Goal: Task Accomplishment & Management: Complete application form

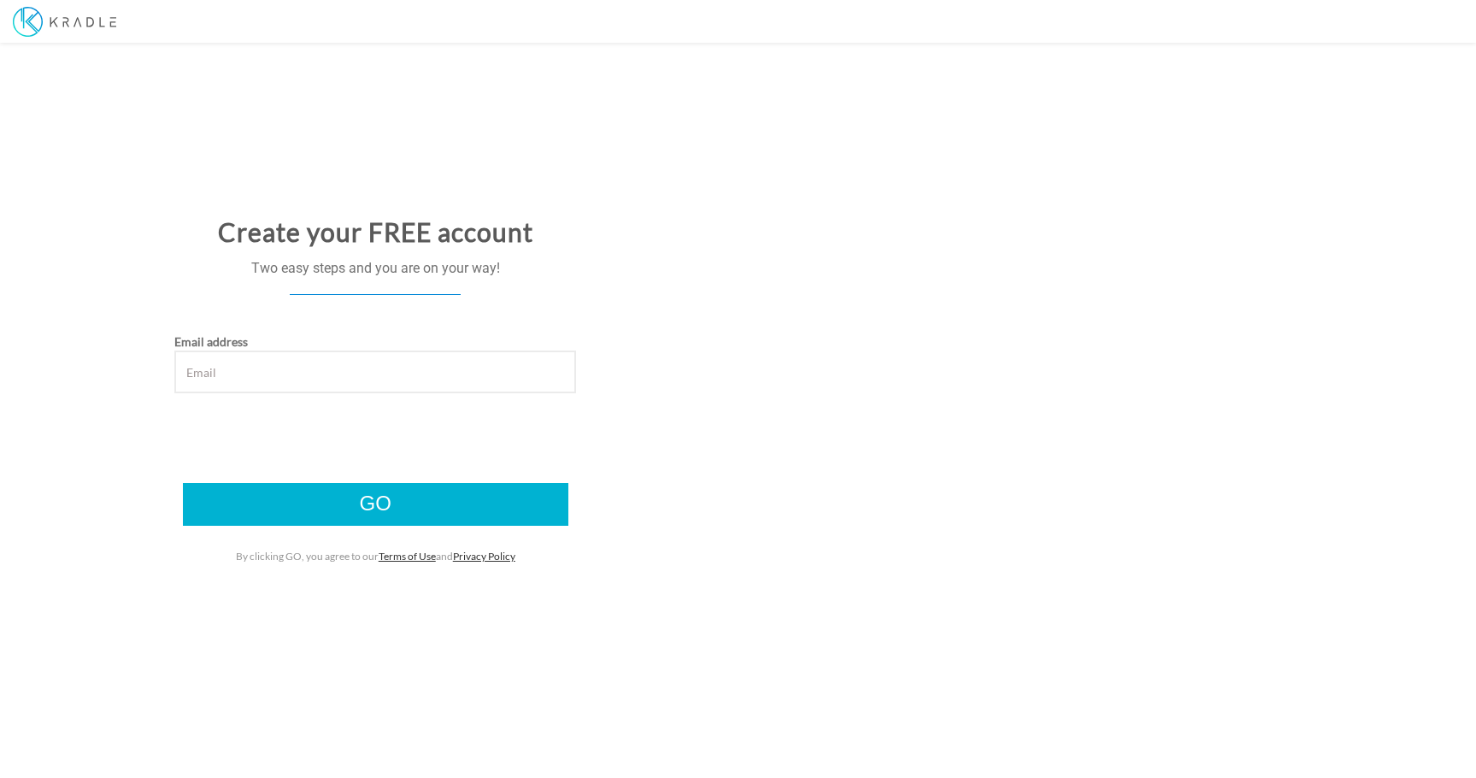
click at [341, 373] on input "Email address" at bounding box center [375, 371] width 402 height 43
type input "[EMAIL_ADDRESS][DOMAIN_NAME]"
click at [387, 496] on input "Go" at bounding box center [375, 504] width 385 height 43
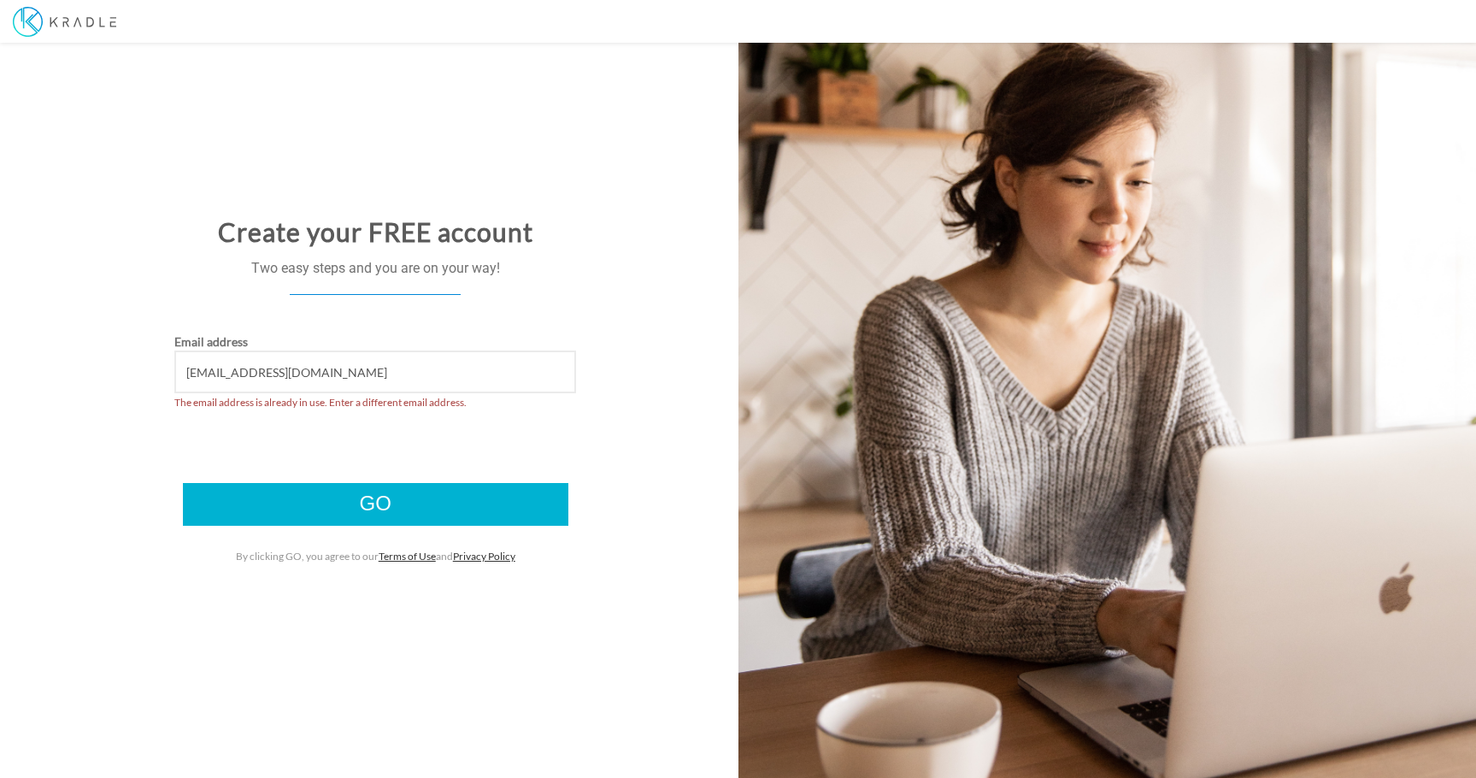
click at [65, 22] on img at bounding box center [64, 22] width 103 height 30
